Goal: Task Accomplishment & Management: Complete application form

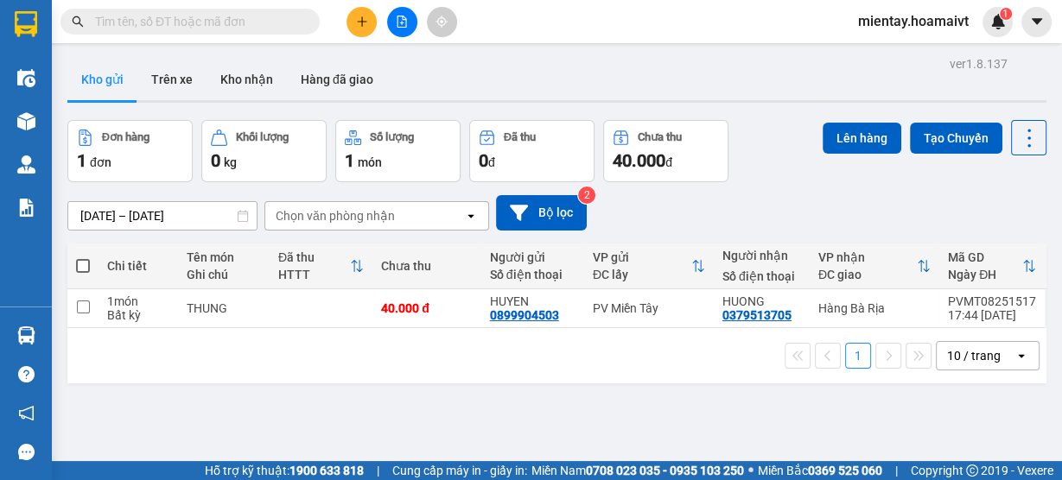
click at [978, 371] on div "1 10 / trang open" at bounding box center [556, 355] width 979 height 55
click at [956, 355] on div "10 / trang" at bounding box center [974, 355] width 54 height 17
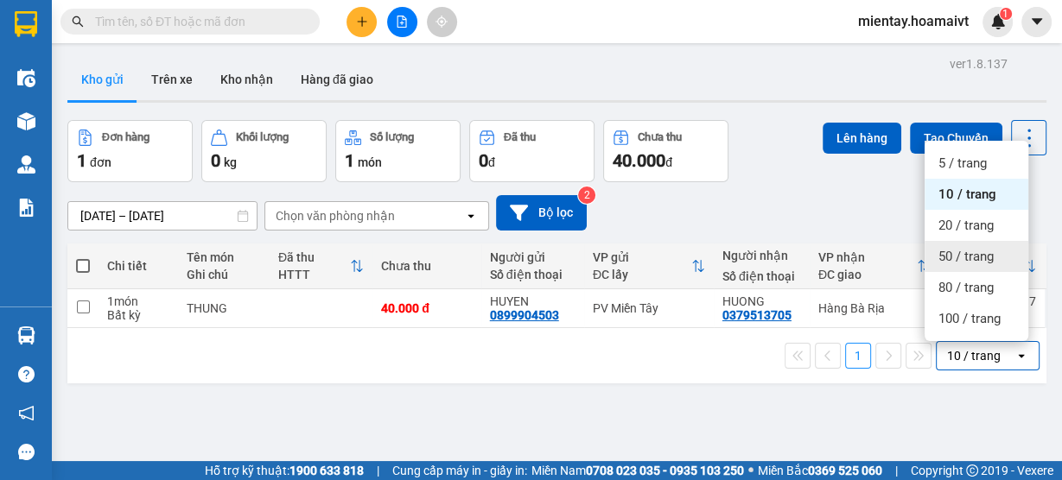
click at [965, 267] on div "50 / trang" at bounding box center [977, 256] width 104 height 31
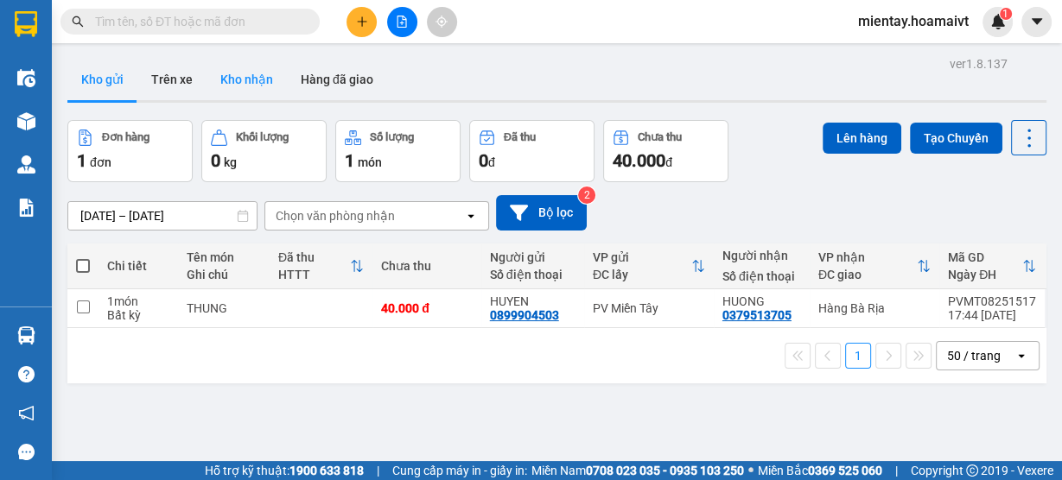
click at [241, 82] on button "Kho nhận" at bounding box center [247, 79] width 80 height 41
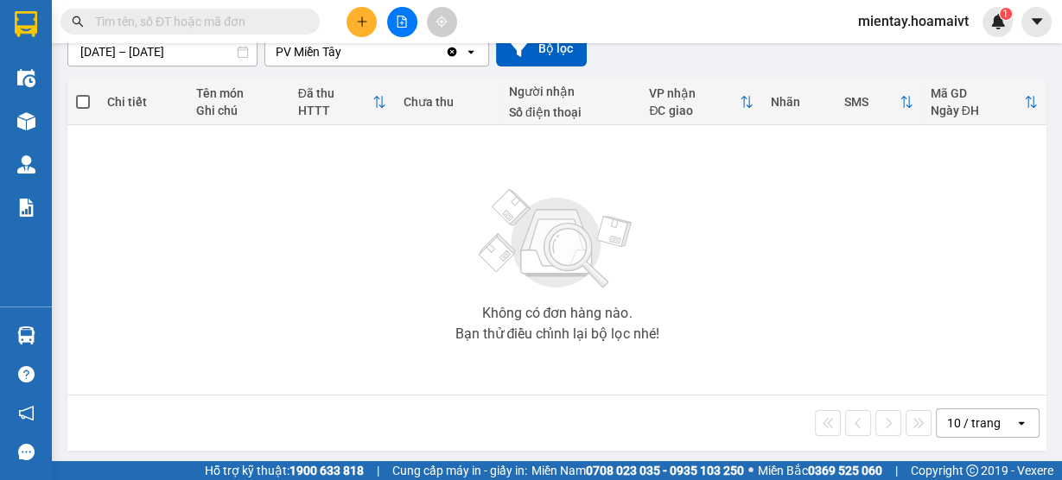
scroll to position [168, 0]
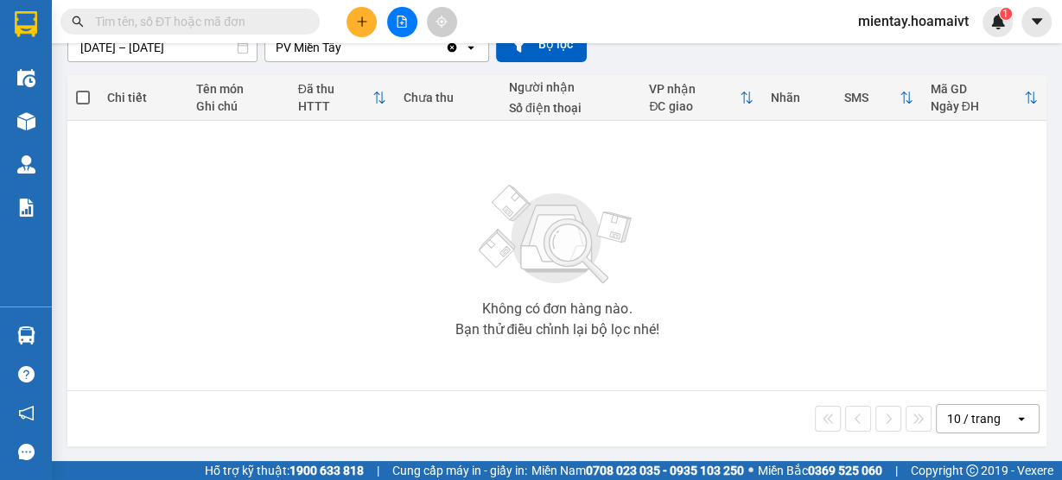
click at [947, 422] on div "10 / trang" at bounding box center [974, 418] width 54 height 17
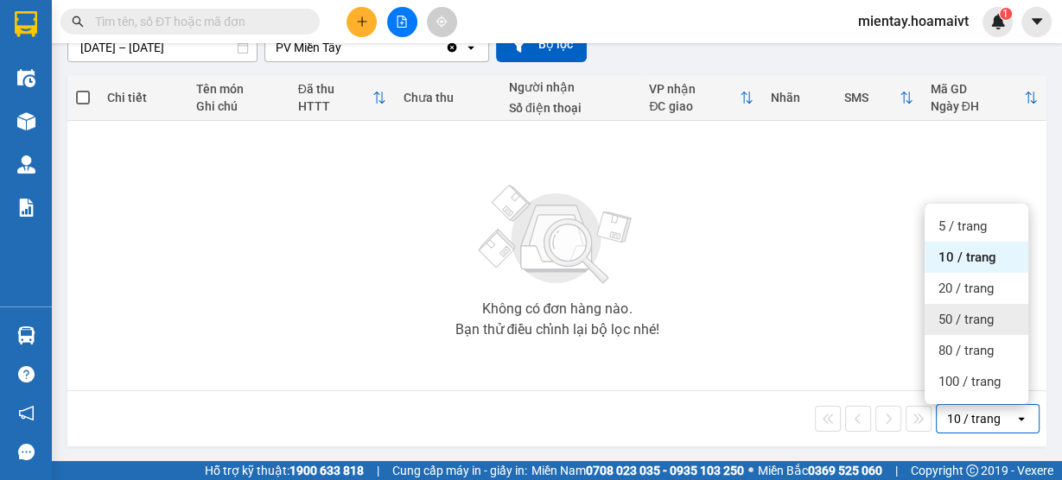
click at [961, 323] on span "50 / trang" at bounding box center [965, 319] width 55 height 17
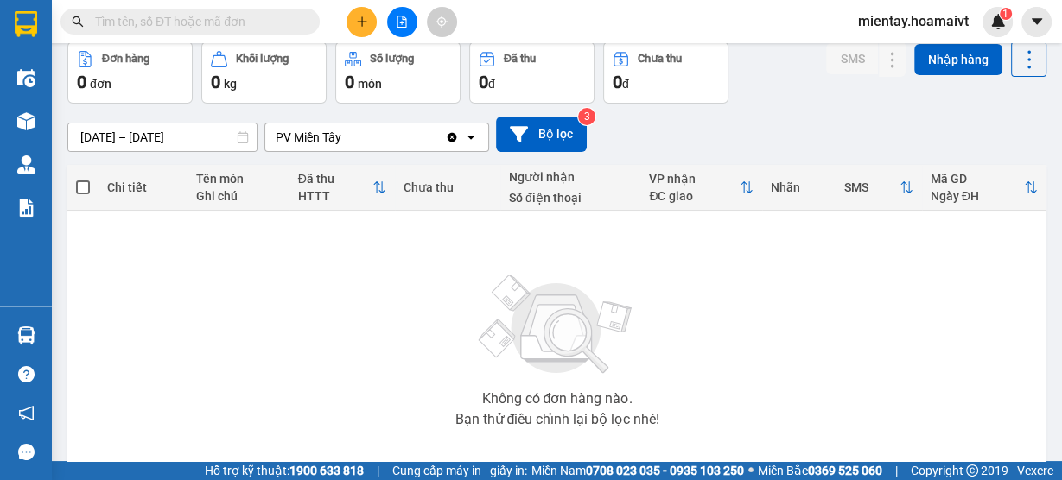
scroll to position [0, 0]
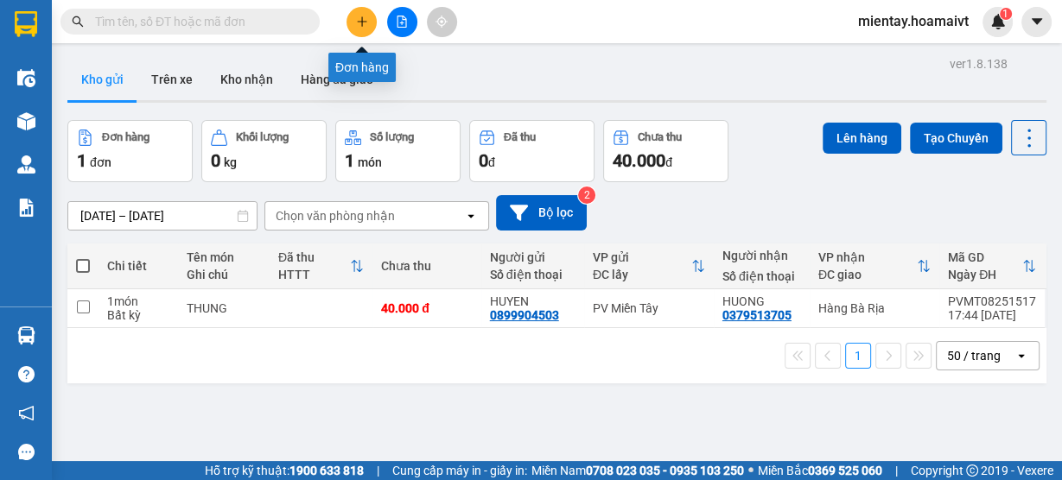
click at [372, 23] on button at bounding box center [361, 22] width 30 height 30
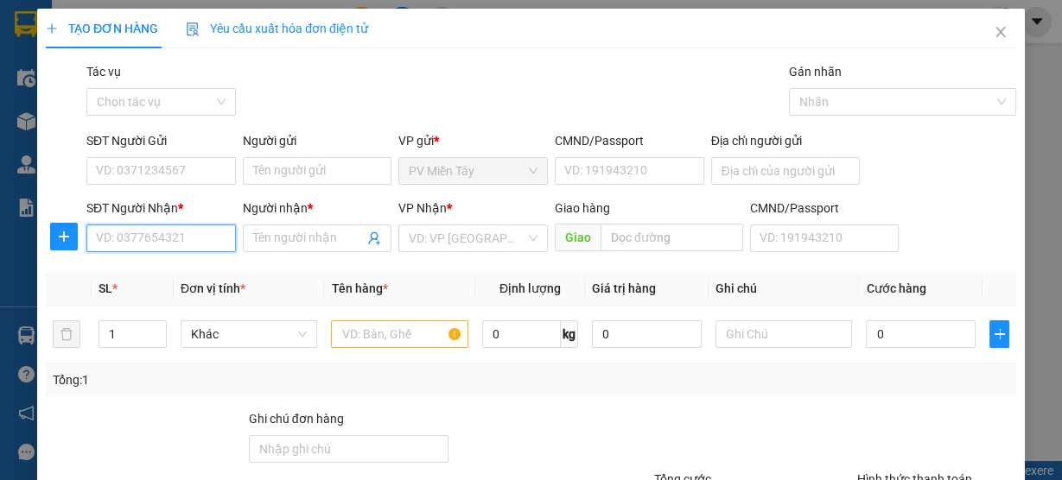
click at [209, 241] on input "SĐT Người Nhận *" at bounding box center [160, 239] width 149 height 28
type input "0937647498"
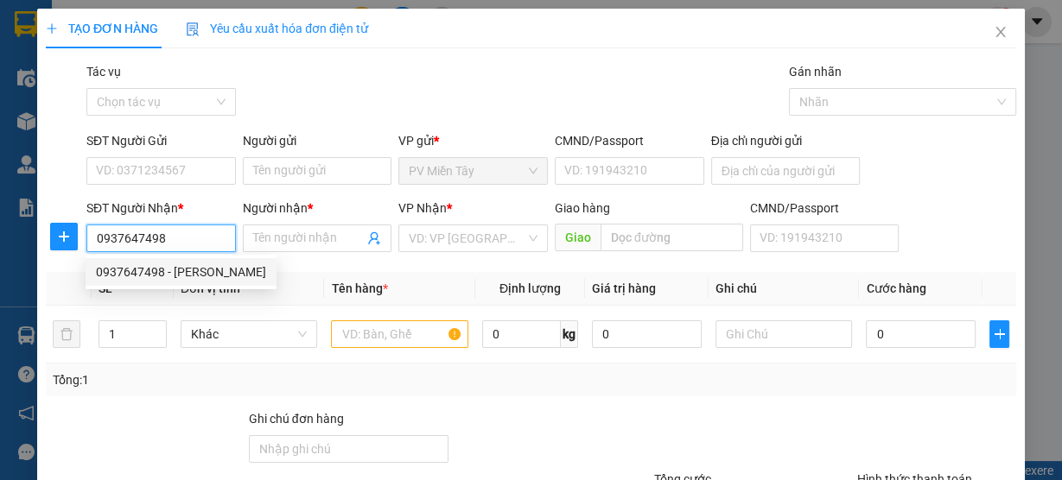
click at [158, 268] on div "0937647498 - [PERSON_NAME]" at bounding box center [181, 272] width 170 height 19
type input "cho Binh Dien, F7, Q8"
type input "[PERSON_NAME]"
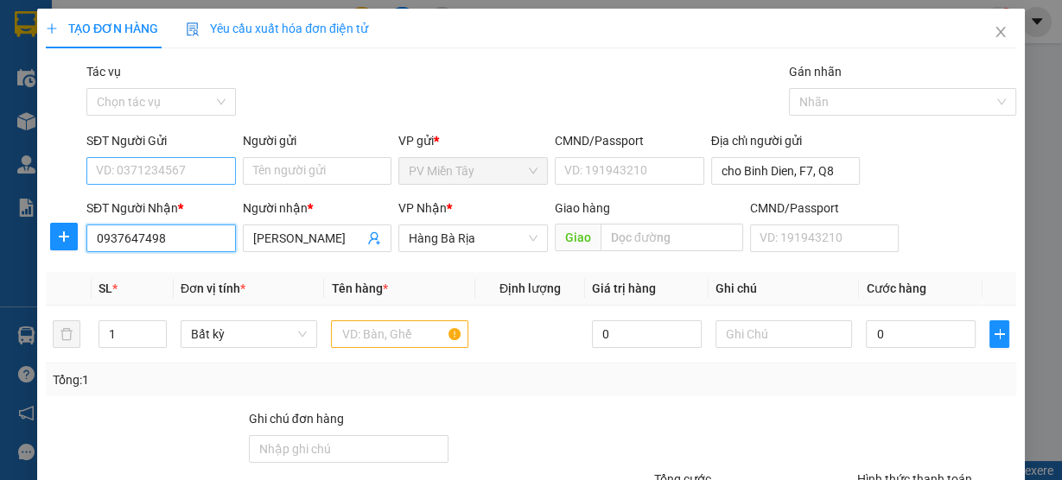
type input "0937647498"
click at [197, 169] on input "SĐT Người Gửi" at bounding box center [160, 171] width 149 height 28
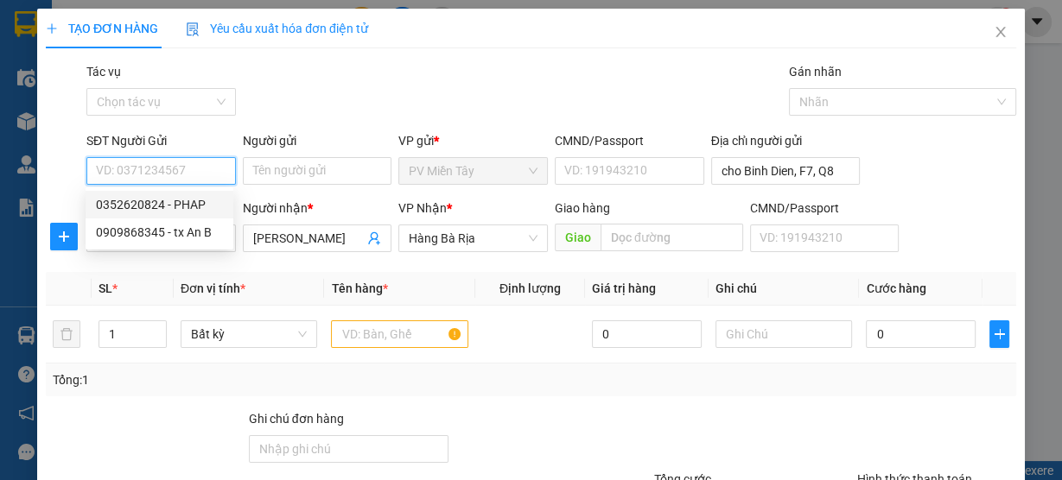
click at [188, 206] on div "0352620824 - PHAP" at bounding box center [159, 204] width 127 height 19
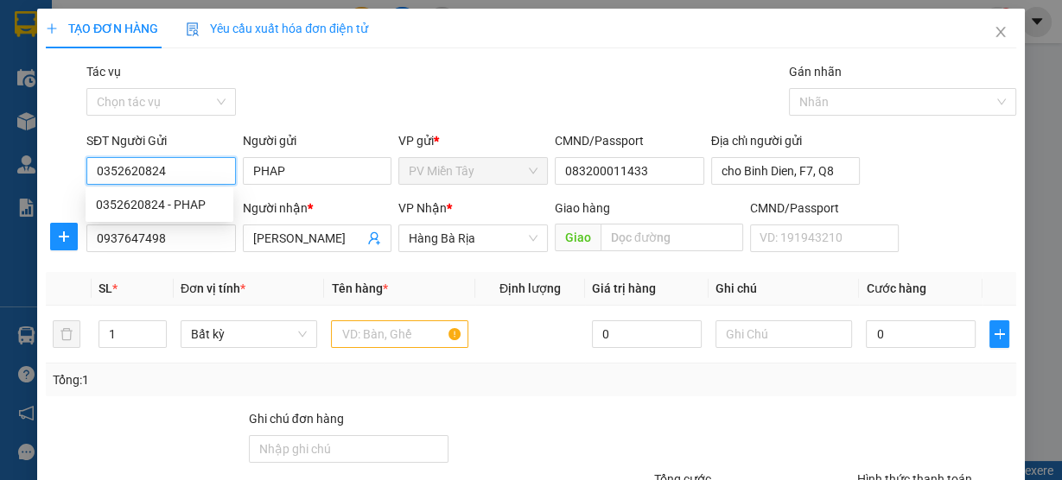
type input "0352620824"
type input "PHAP"
type input "083200011433"
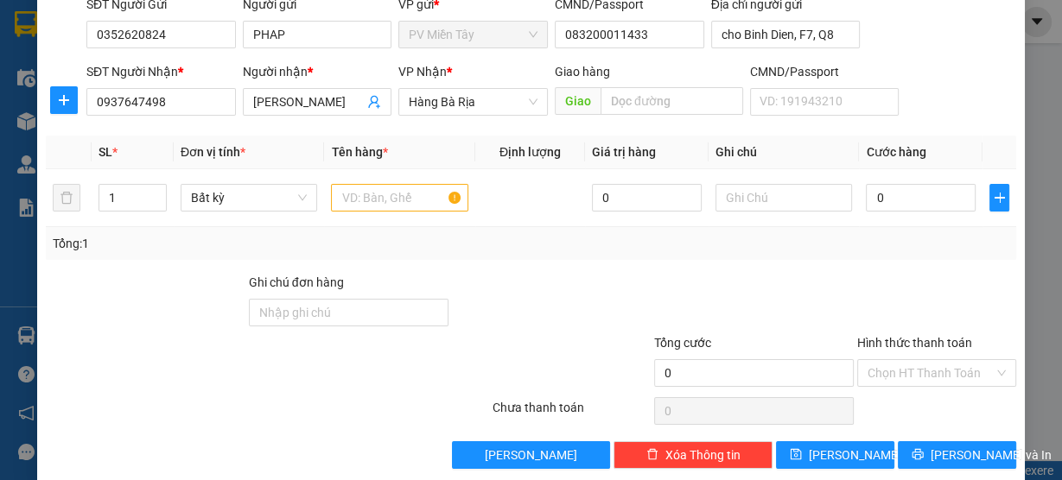
scroll to position [156, 0]
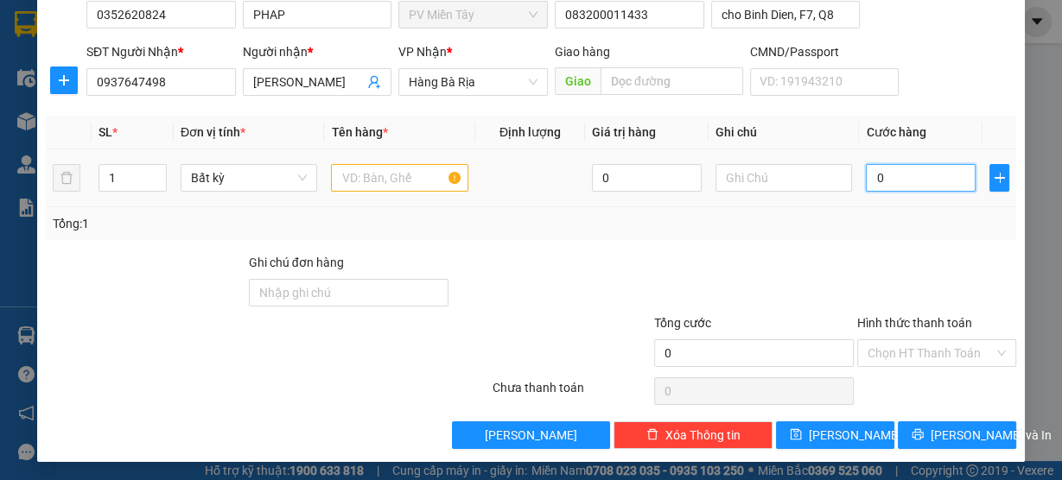
click at [886, 170] on input "0" at bounding box center [921, 178] width 110 height 28
type input "4"
type input "40"
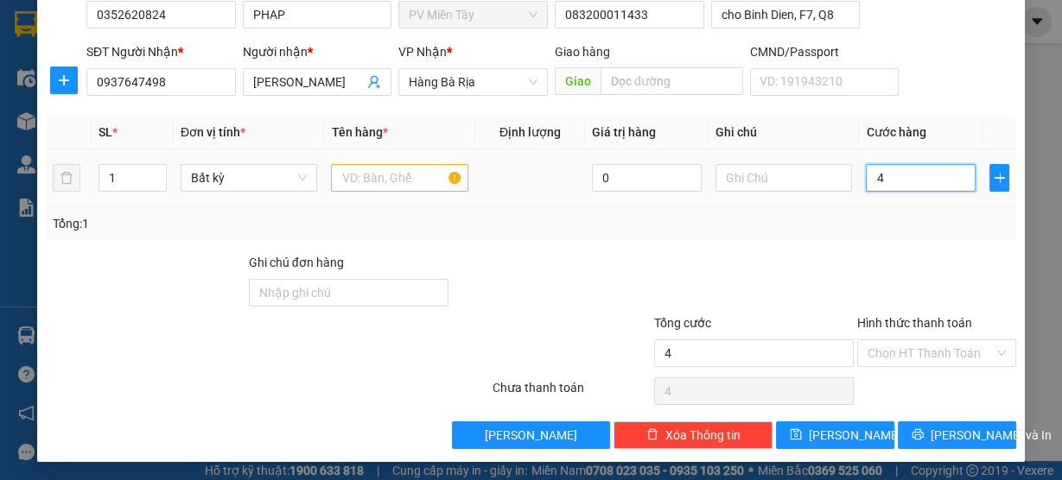
type input "40"
type input "40.000"
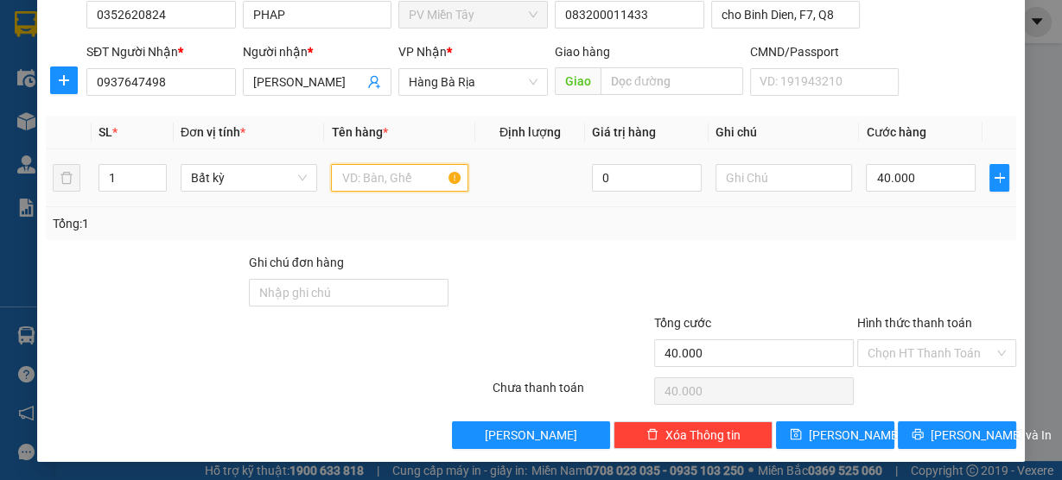
click at [395, 177] on input "text" at bounding box center [399, 178] width 137 height 28
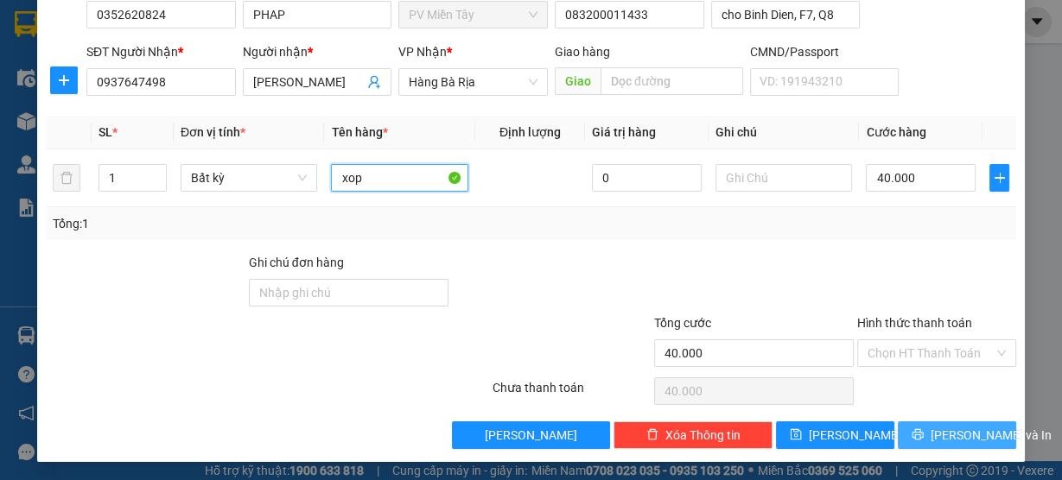
type input "xop"
click at [976, 432] on span "[PERSON_NAME] và In" at bounding box center [991, 435] width 121 height 19
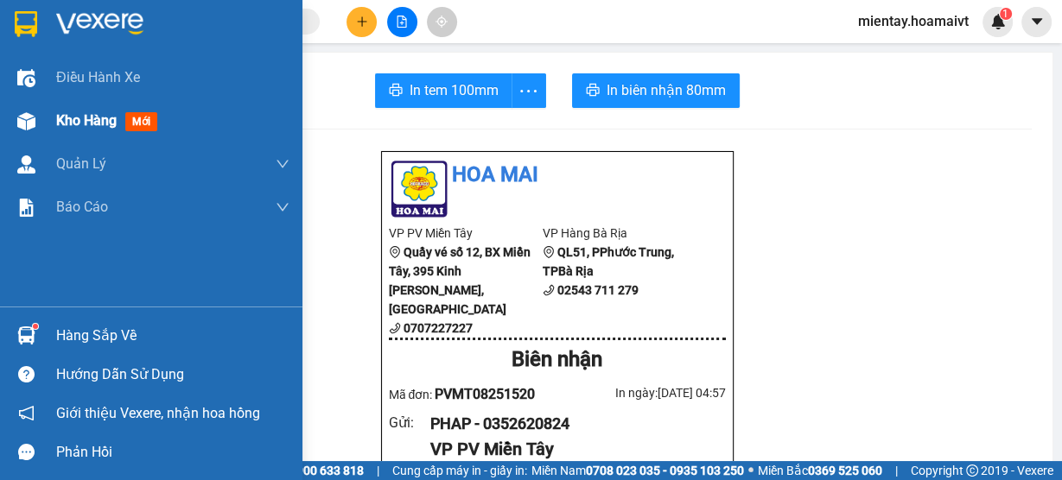
click at [66, 116] on span "Kho hàng" at bounding box center [86, 120] width 60 height 16
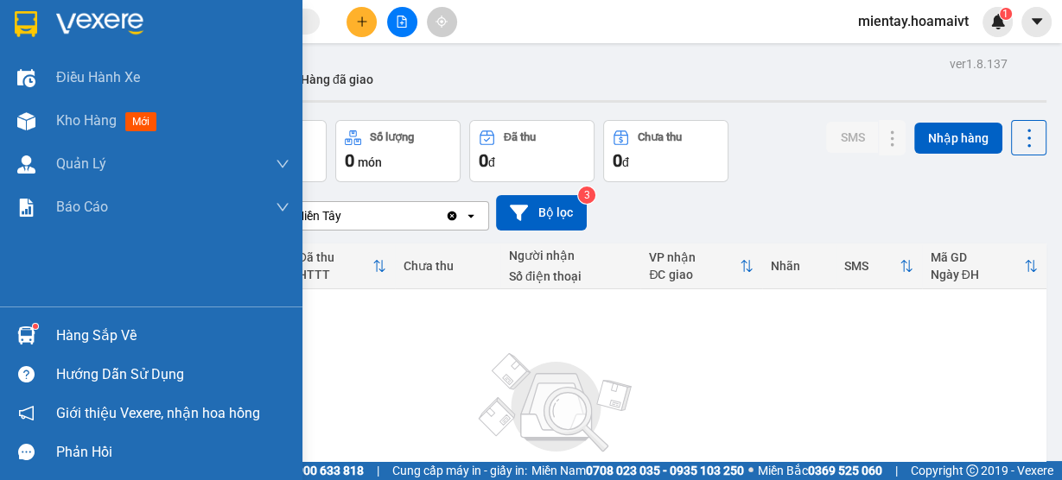
click at [52, 335] on div "Hàng sắp về" at bounding box center [151, 335] width 302 height 39
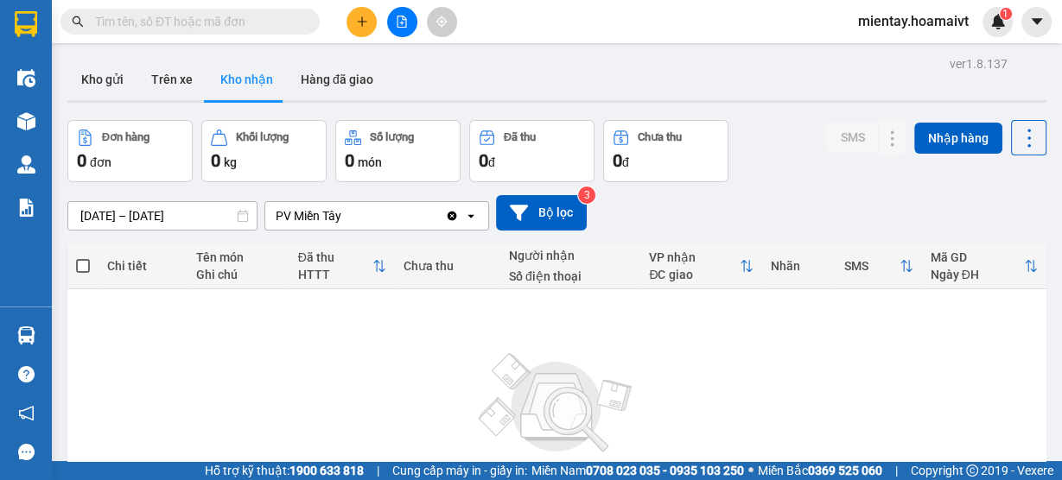
click at [645, 58] on section "Kết quả tìm kiếm ( 0 ) Bộ lọc No Data mientay.hoamaivt 1 Điều hành xe Kho hàng …" at bounding box center [531, 240] width 1062 height 480
